Goal: Transaction & Acquisition: Purchase product/service

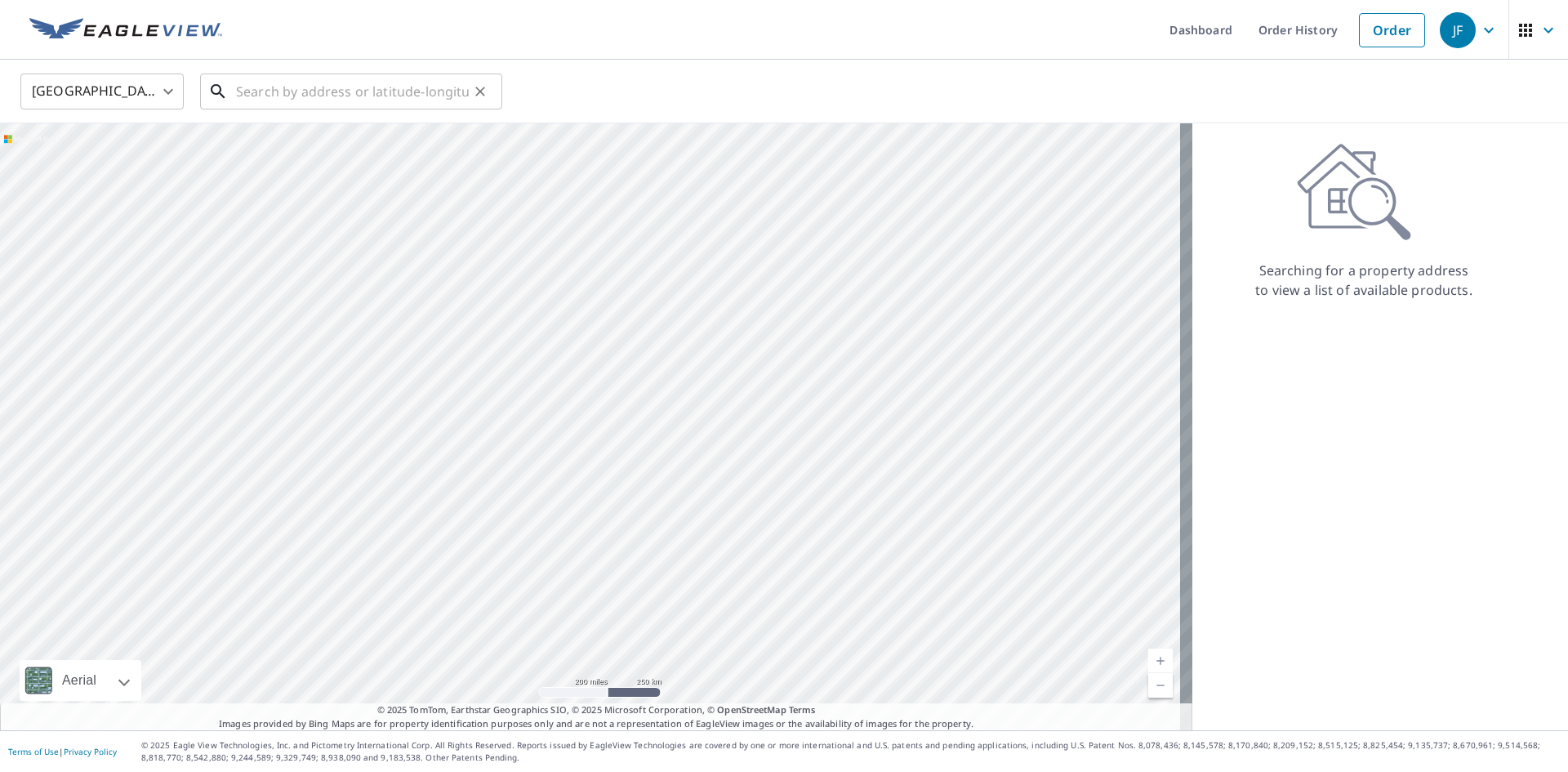
click at [294, 85] on input "text" at bounding box center [353, 92] width 233 height 46
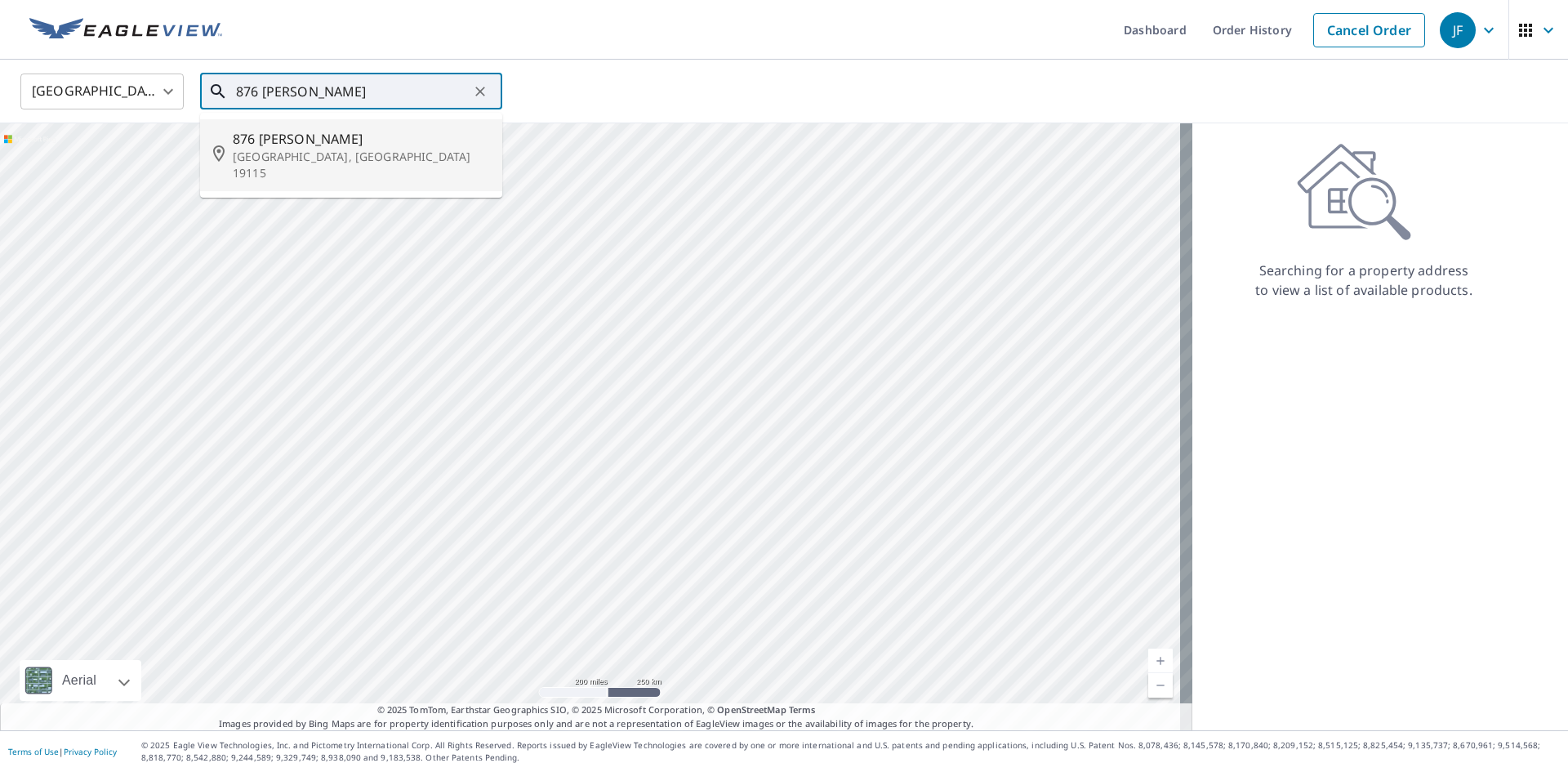
click at [323, 146] on span "876 [PERSON_NAME]" at bounding box center [360, 138] width 256 height 19
type input "[STREET_ADDRESS][PERSON_NAME]"
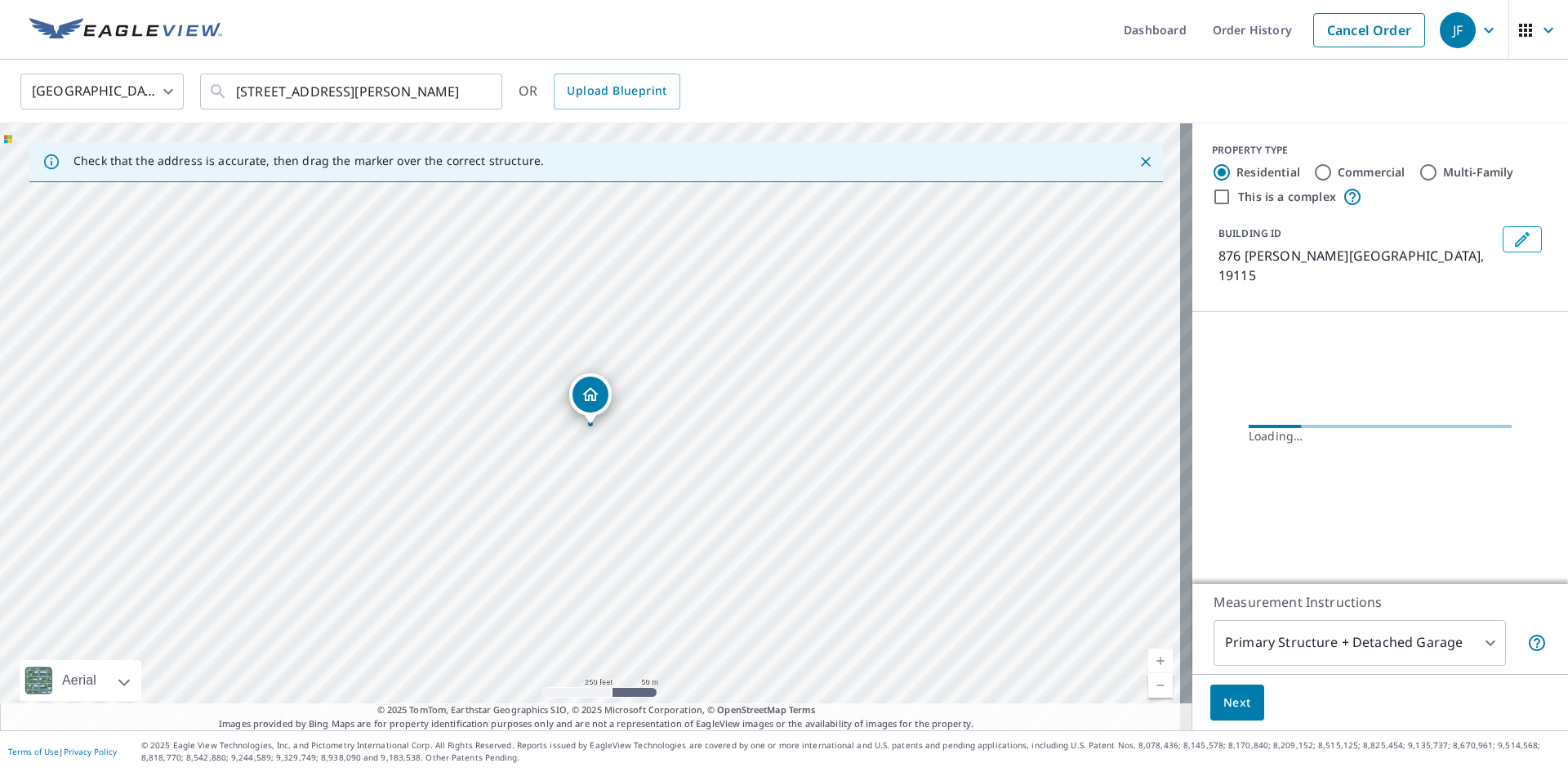
click at [1148, 663] on link "Current Level 17, Zoom In" at bounding box center [1161, 661] width 25 height 25
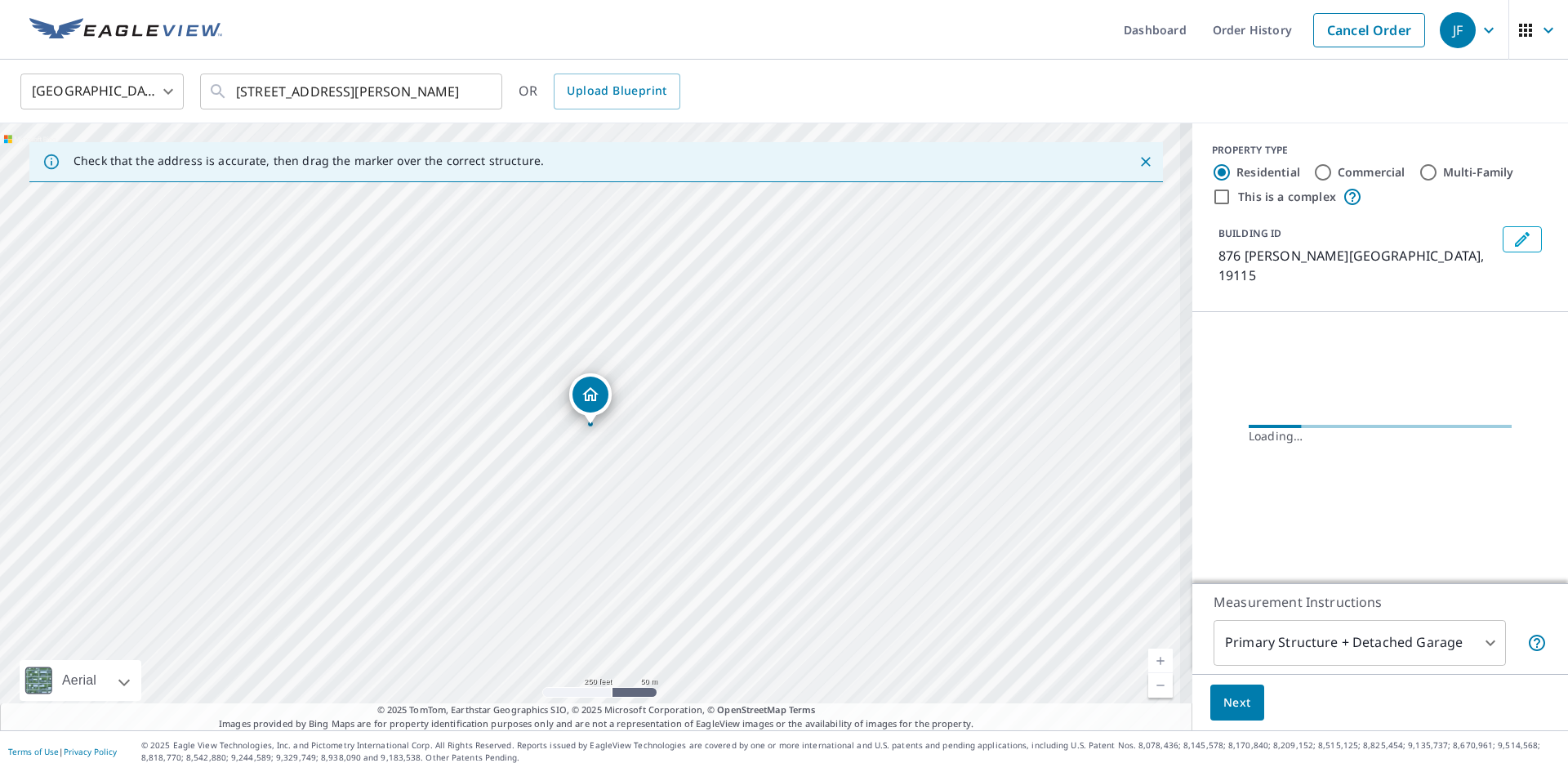
click at [1148, 663] on link "Current Level 17, Zoom In" at bounding box center [1161, 661] width 25 height 25
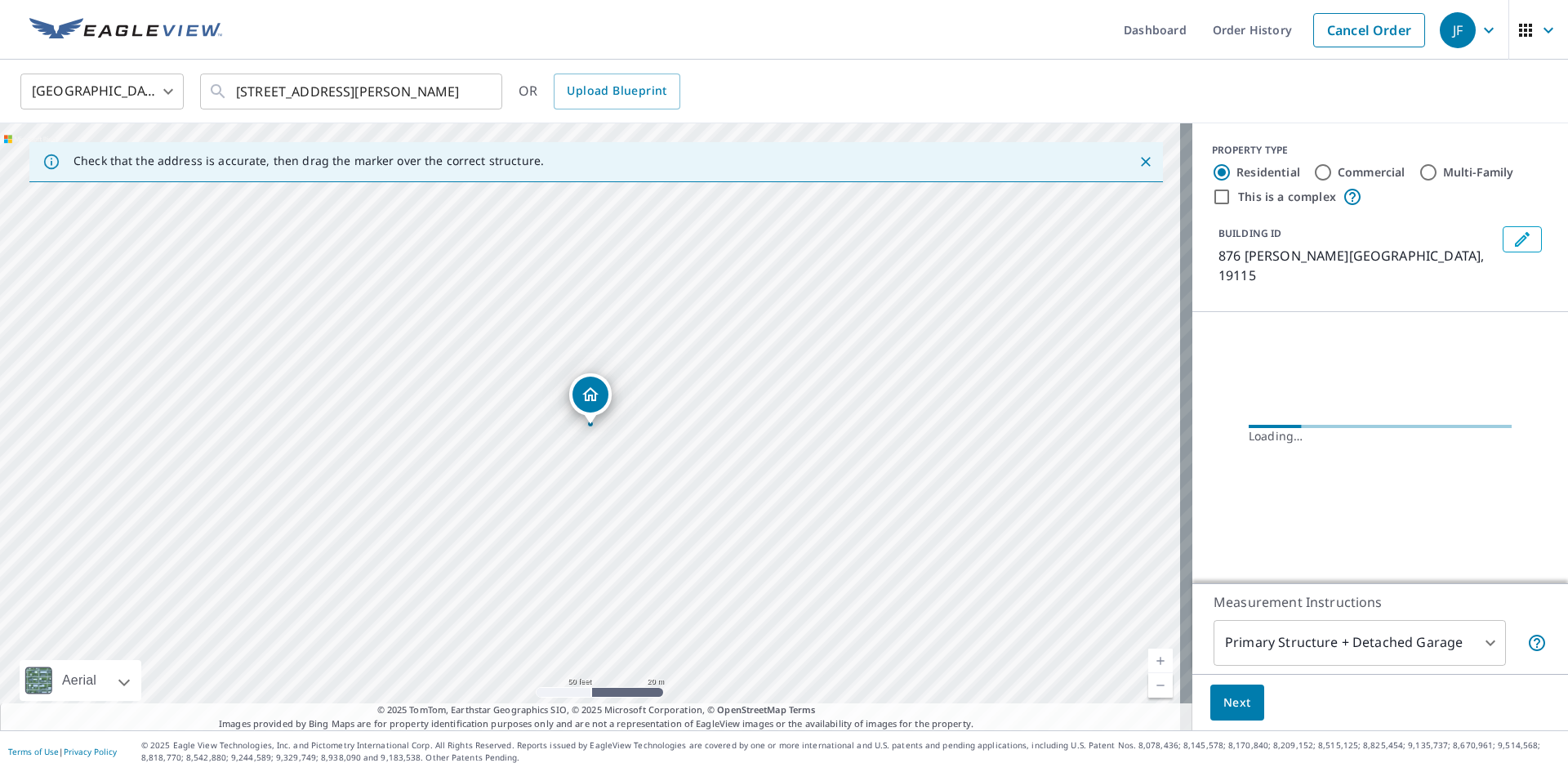
click at [1148, 663] on link "Current Level 19, Zoom In" at bounding box center [1161, 661] width 25 height 25
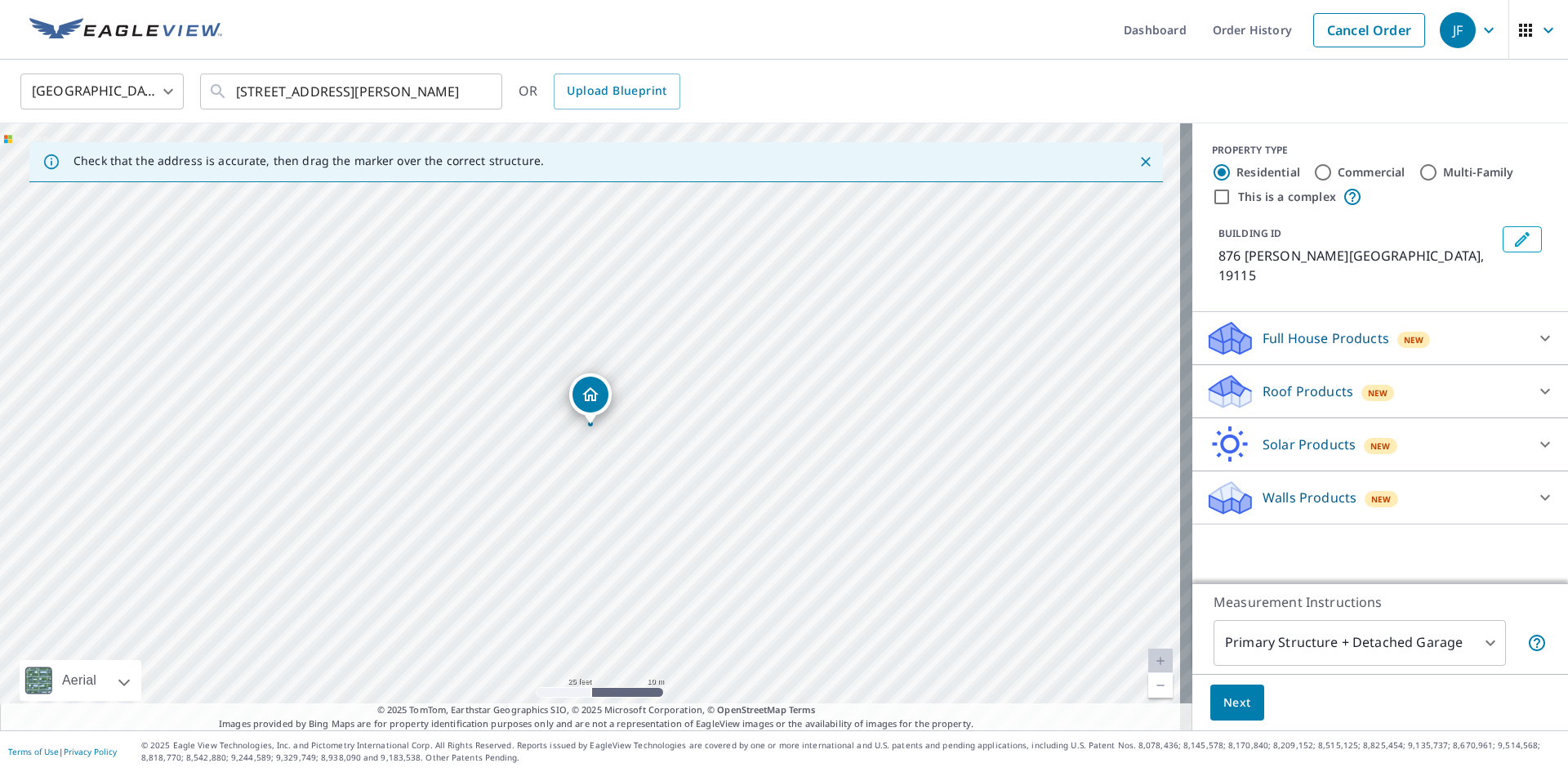
click at [1269, 373] on div "Roof Products New" at bounding box center [1365, 392] width 320 height 39
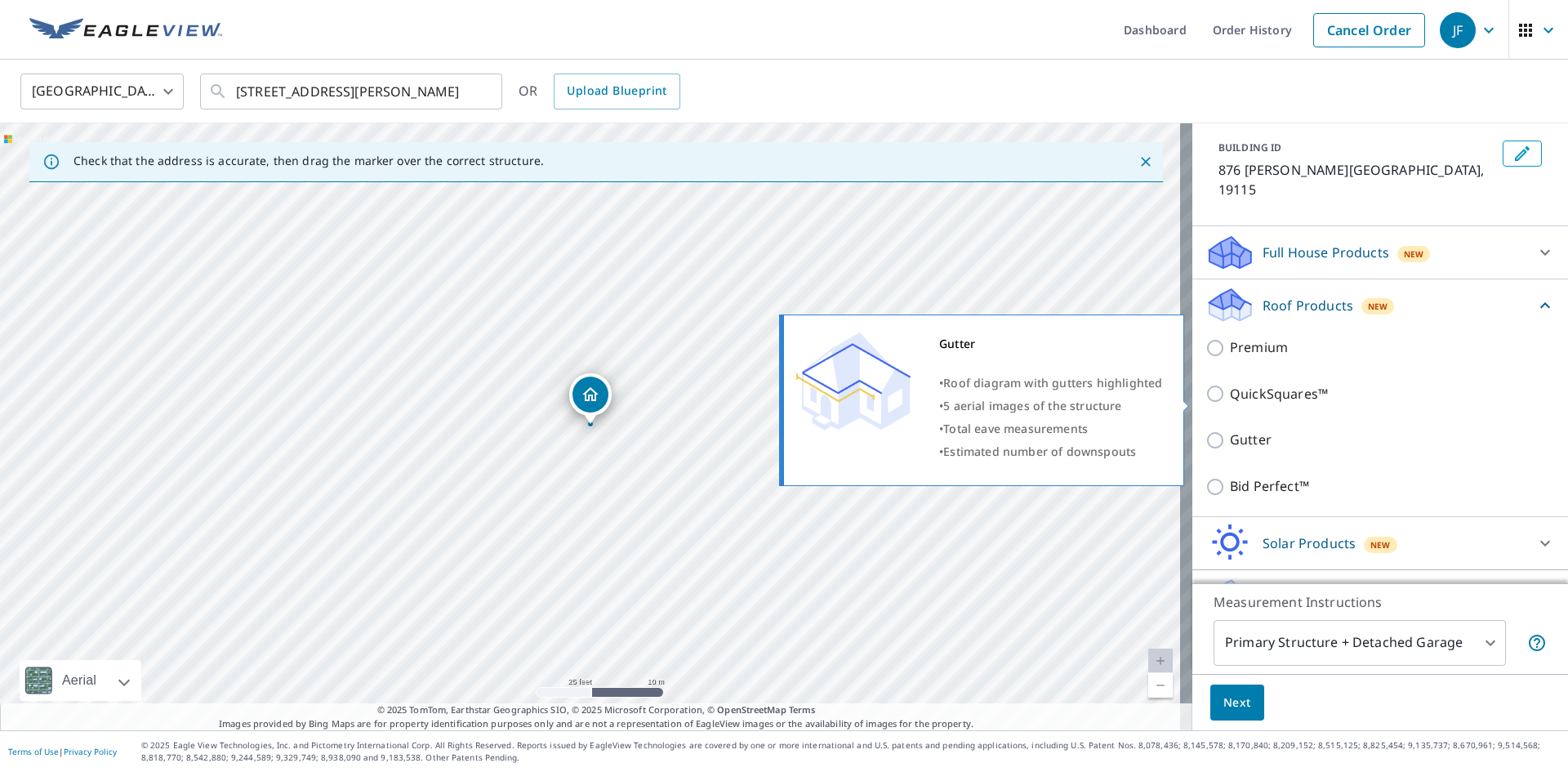
scroll to position [106, 0]
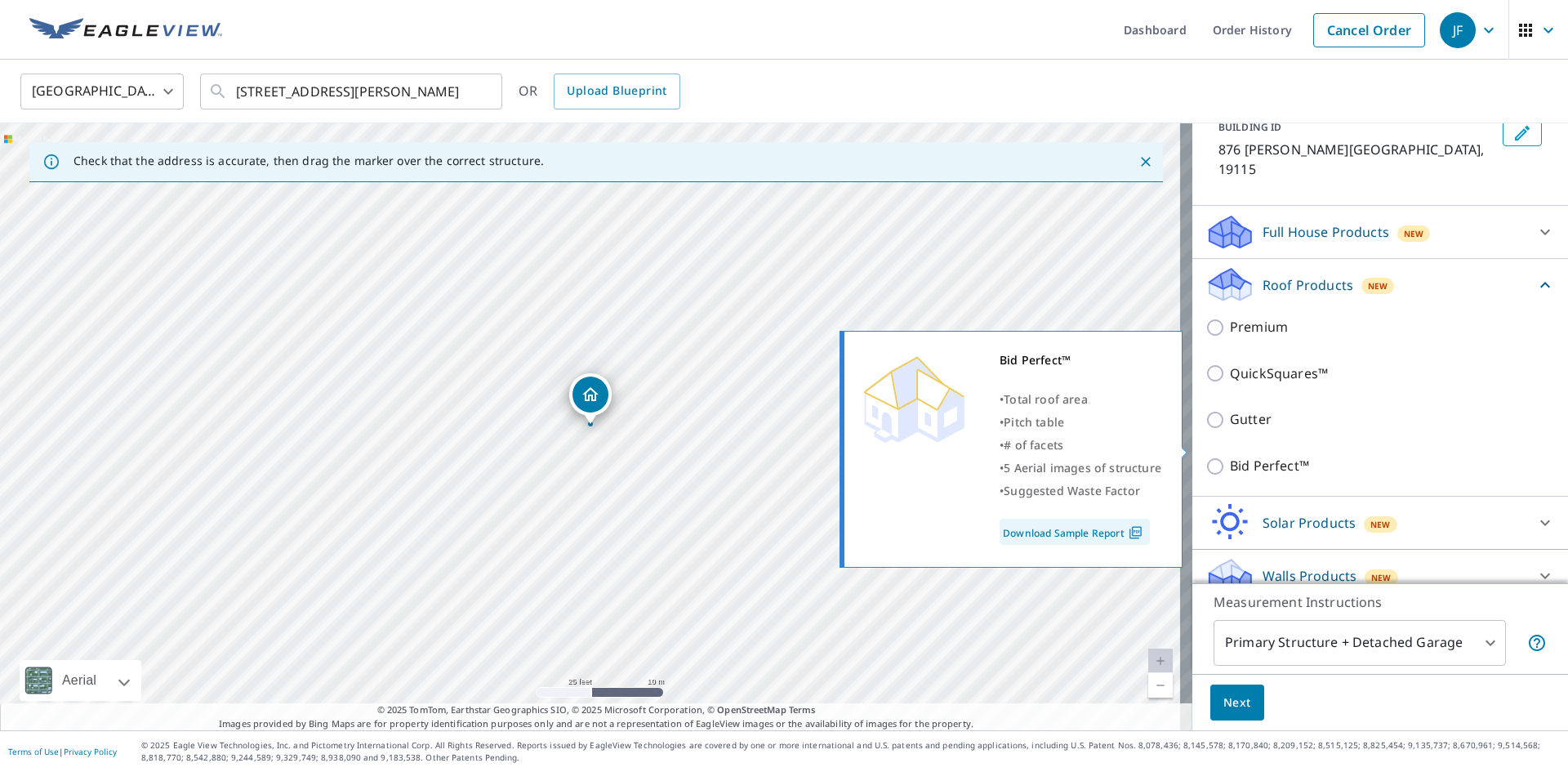
click at [1247, 456] on p "Bid Perfect™" at bounding box center [1269, 465] width 79 height 20
click at [1230, 457] on input "Bid Perfect™" at bounding box center [1218, 466] width 25 height 19
checkbox input "true"
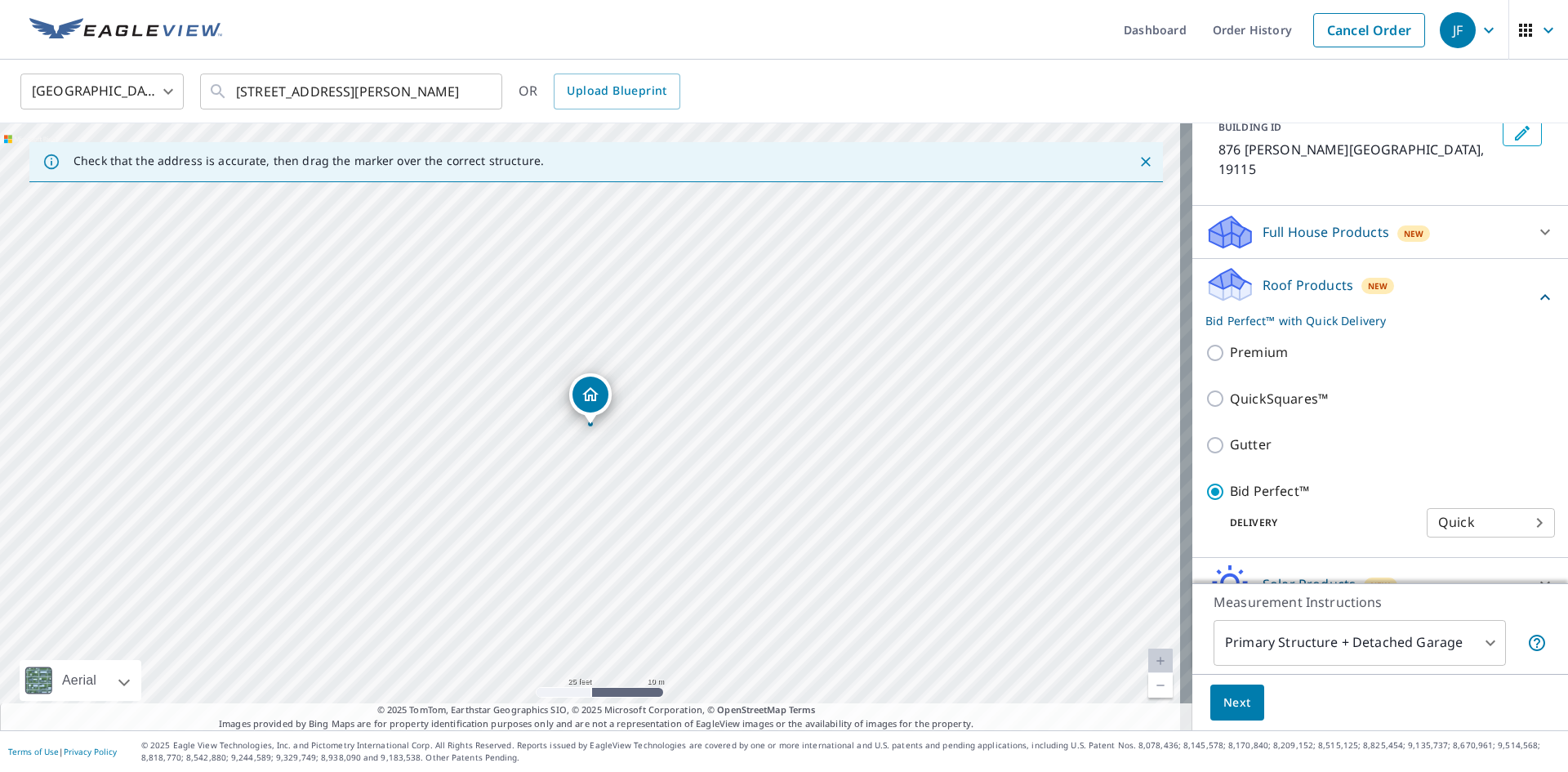
click at [1289, 655] on body "JF JF Dashboard Order History Cancel Order JF [GEOGRAPHIC_DATA] [GEOGRAPHIC_DAT…" at bounding box center [784, 386] width 1568 height 772
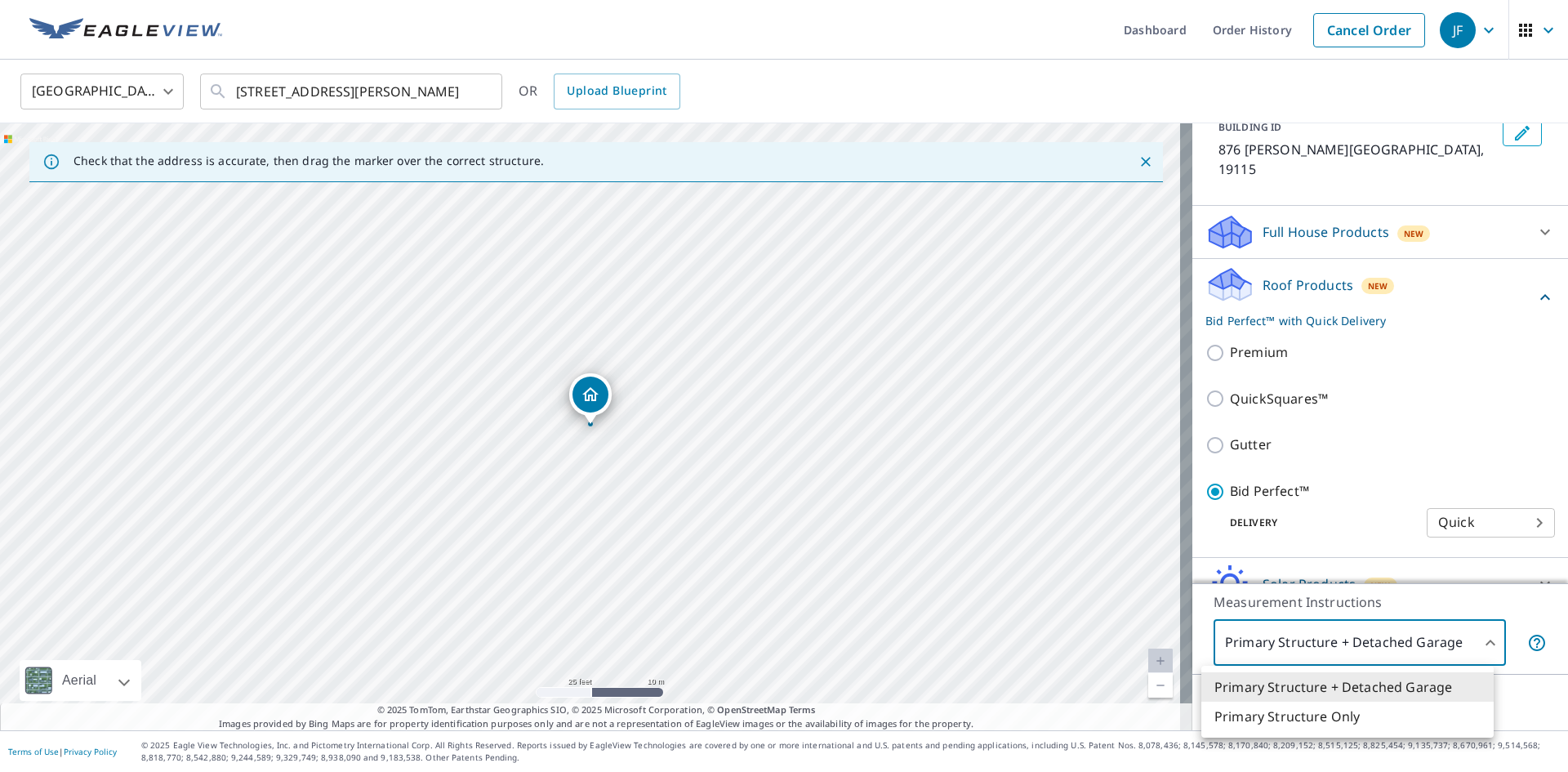
click at [1248, 716] on li "Primary Structure Only" at bounding box center [1348, 716] width 293 height 29
type input "2"
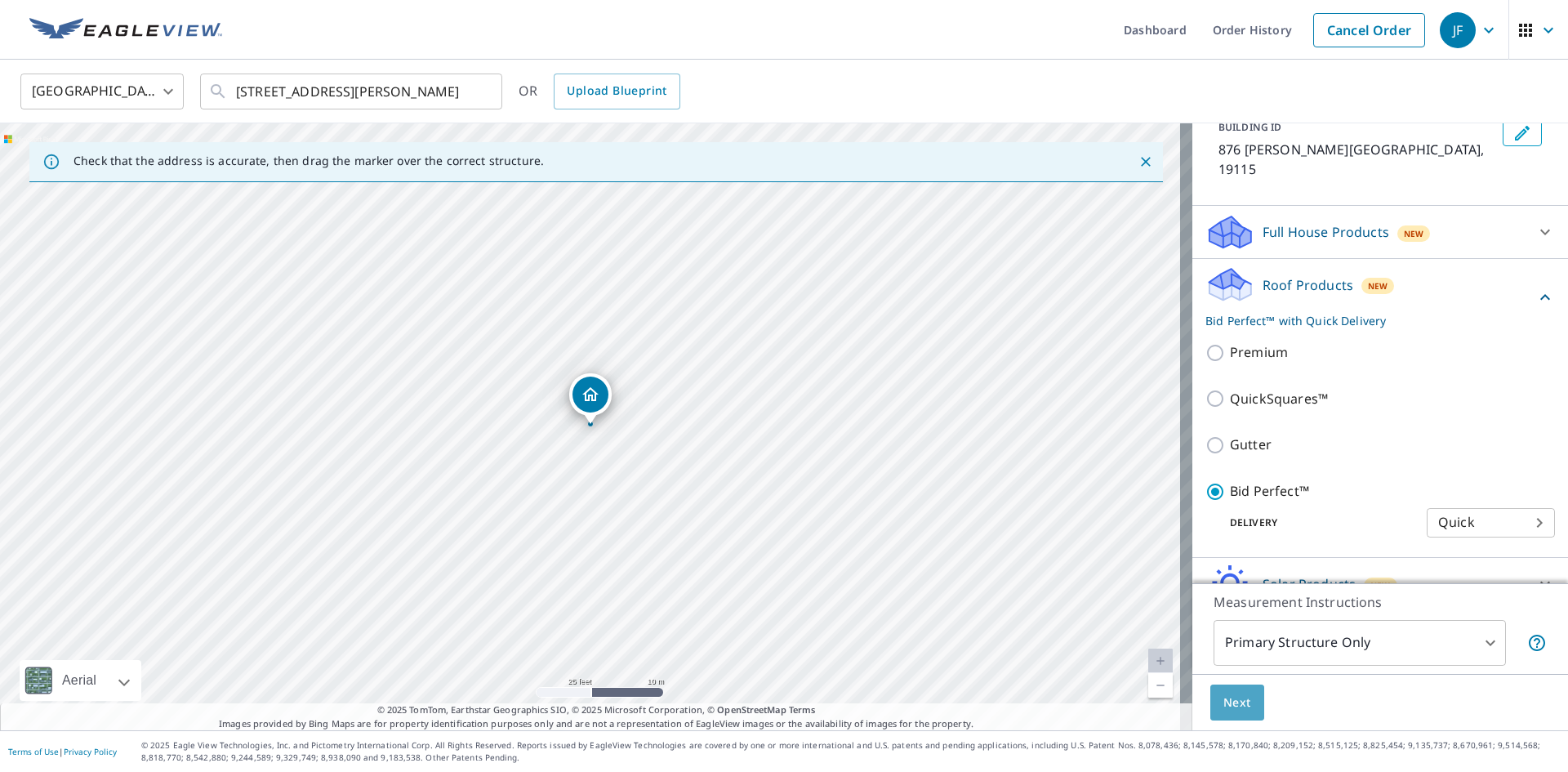
click at [1245, 705] on button "Next" at bounding box center [1237, 702] width 54 height 37
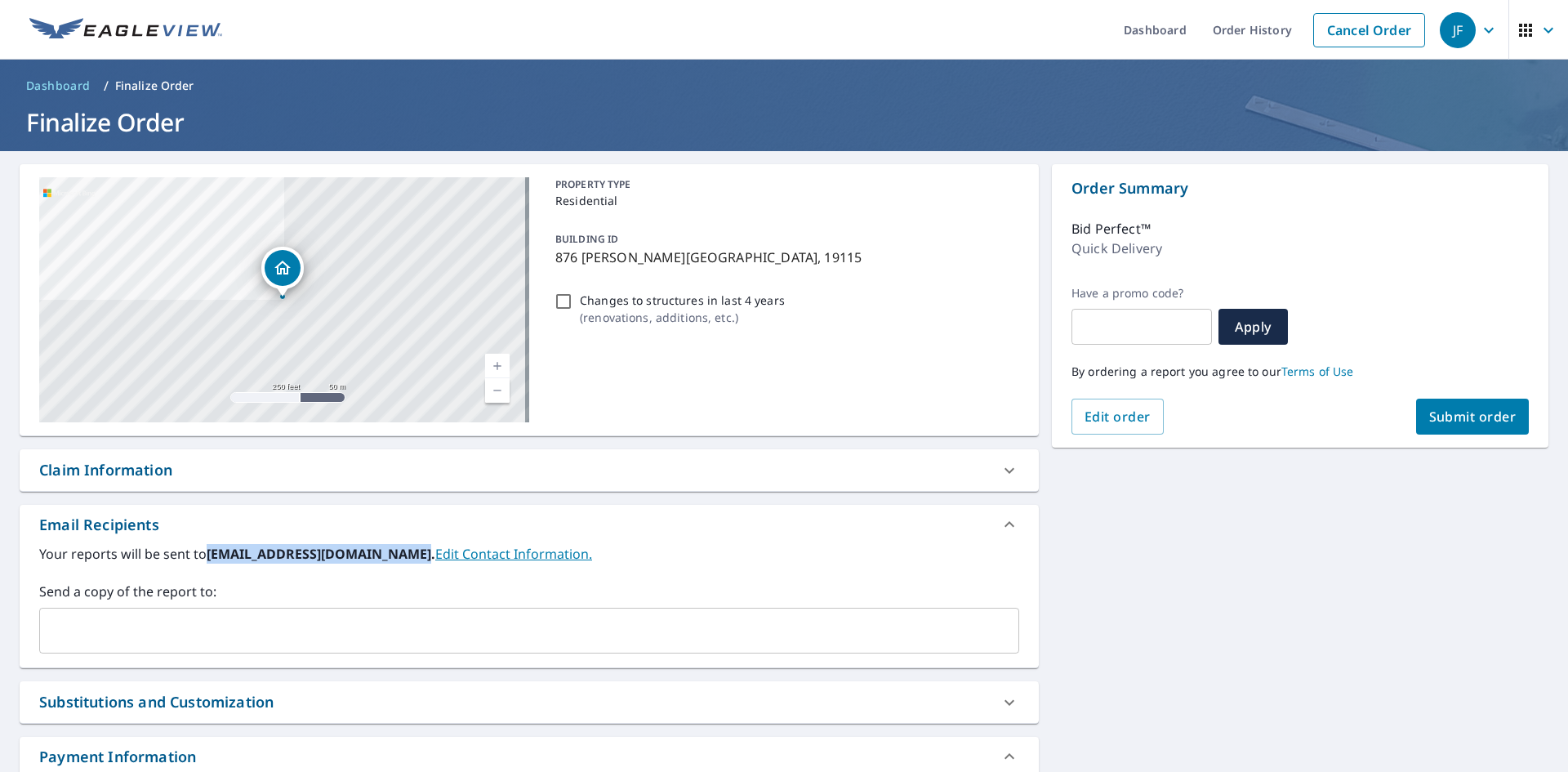
drag, startPoint x: 209, startPoint y: 550, endPoint x: 406, endPoint y: 551, distance: 197.0
click at [406, 551] on b "[EMAIL_ADDRESS][DOMAIN_NAME]." at bounding box center [320, 553] width 228 height 18
copy b "[EMAIL_ADDRESS][DOMAIN_NAME]"
click at [380, 637] on input "text" at bounding box center [516, 630] width 940 height 31
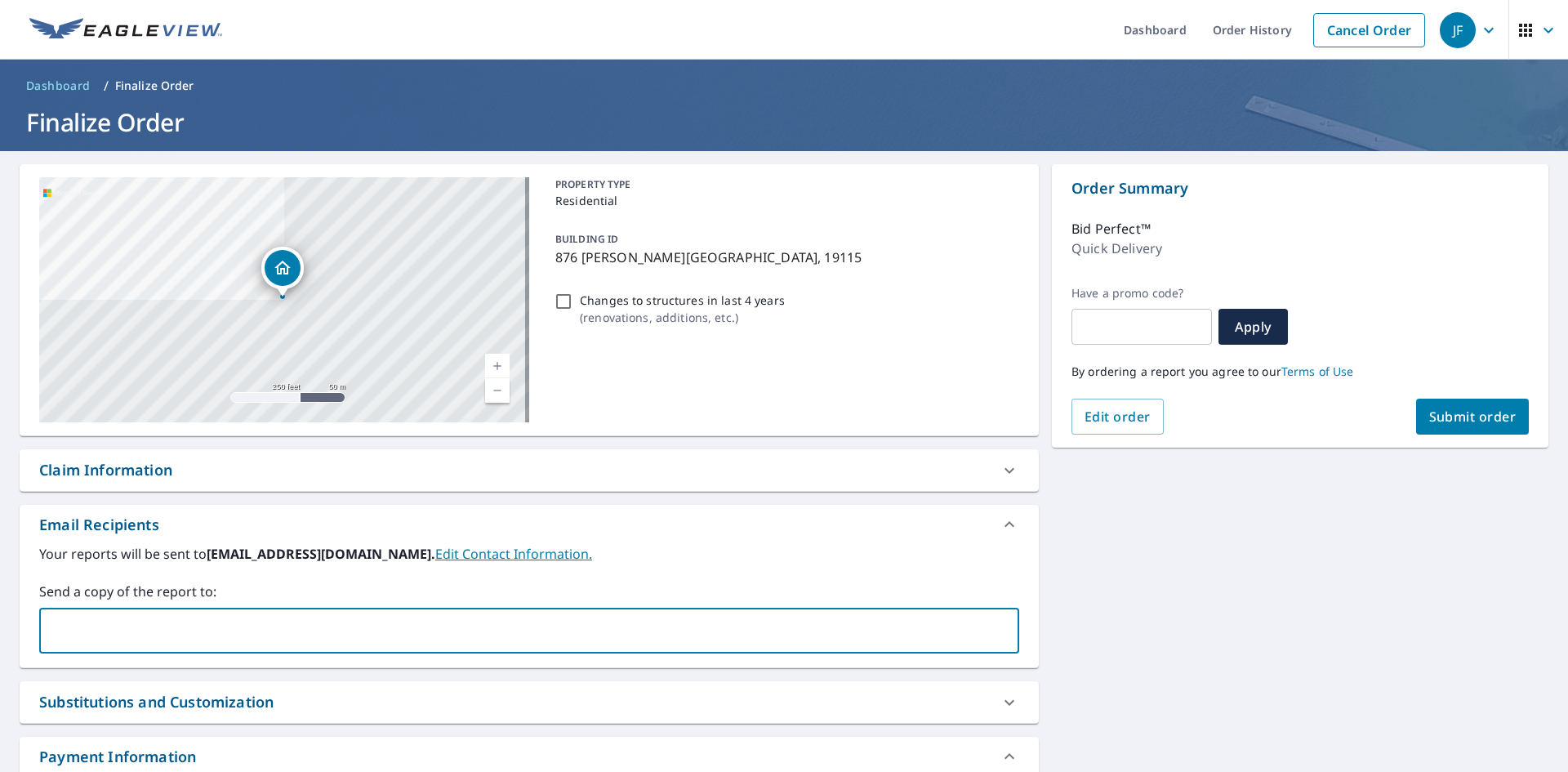
paste input "[EMAIL_ADDRESS][DOMAIN_NAME]"
type input "[EMAIL_ADDRESS][DOMAIN_NAME]"
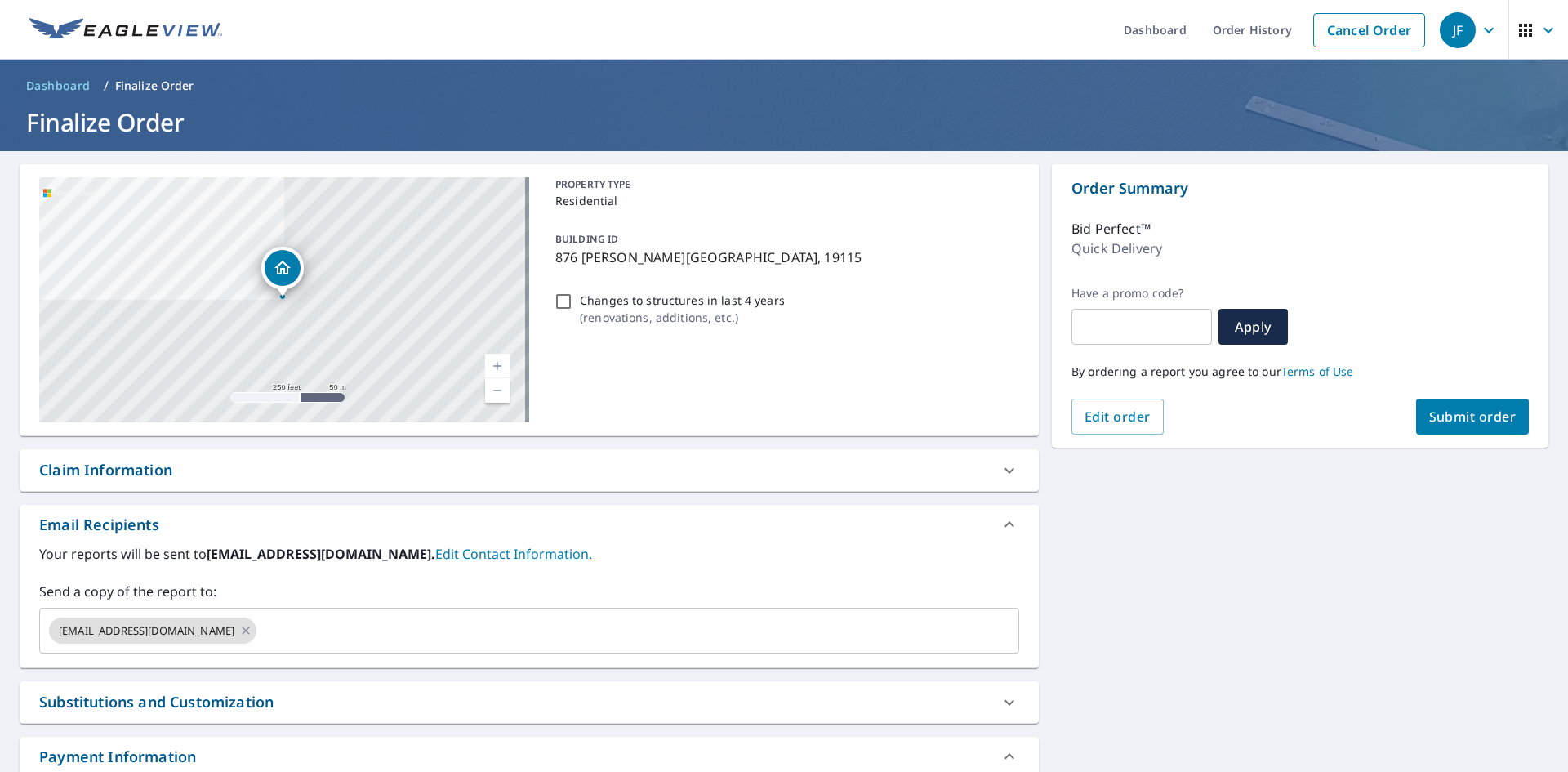
click at [321, 590] on label "Send a copy of the report to:" at bounding box center [529, 591] width 980 height 19
click at [1431, 405] on button "Submit order" at bounding box center [1473, 416] width 114 height 36
